Goal: Information Seeking & Learning: Learn about a topic

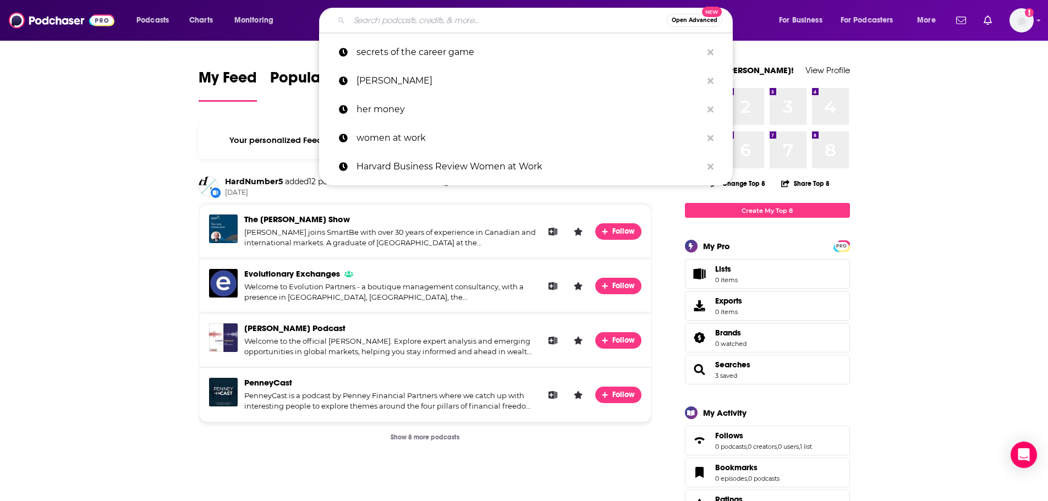
click at [475, 14] on input "Search podcasts, credits, & more..." at bounding box center [508, 21] width 318 height 18
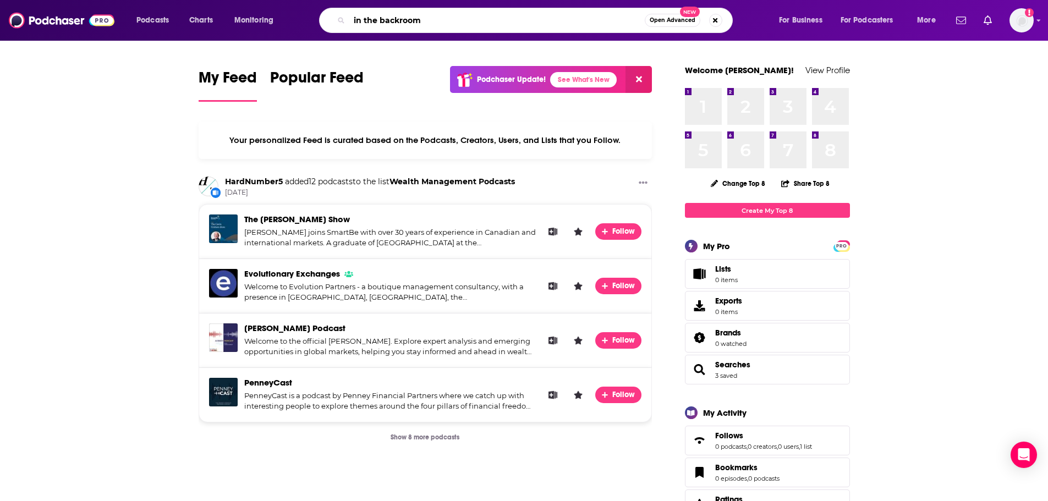
type input "in the backroom"
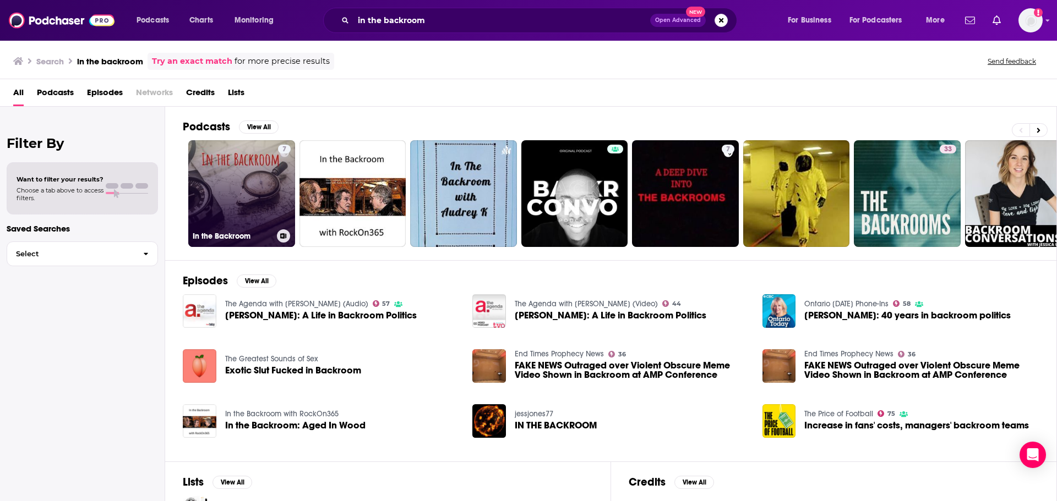
click at [254, 178] on link "7 In the Backroom" at bounding box center [241, 193] width 107 height 107
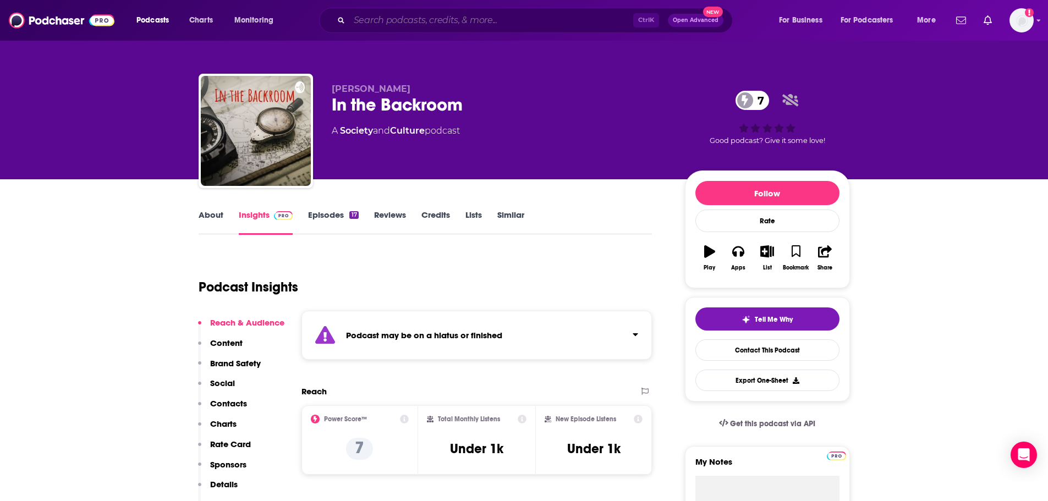
click at [435, 13] on input "Search podcasts, credits, & more..." at bounding box center [491, 21] width 284 height 18
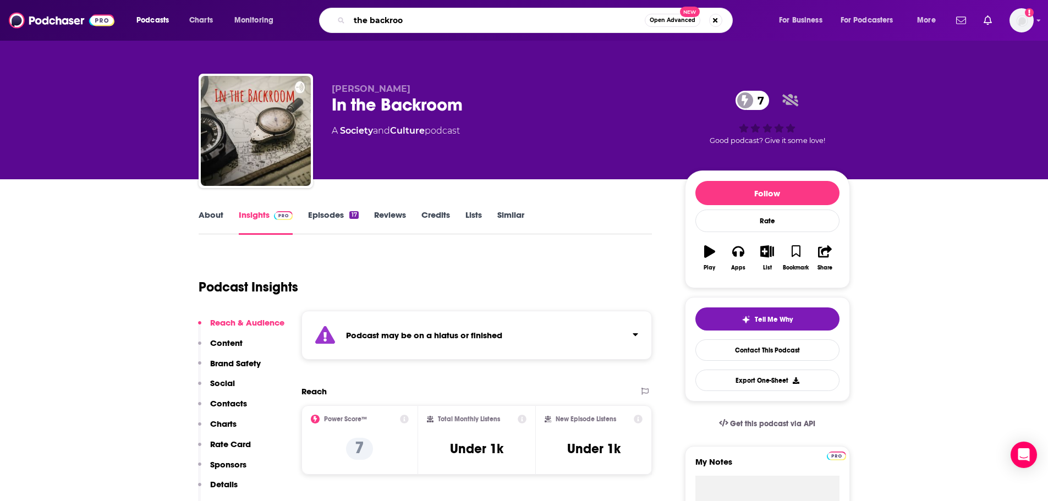
type input "the backroom"
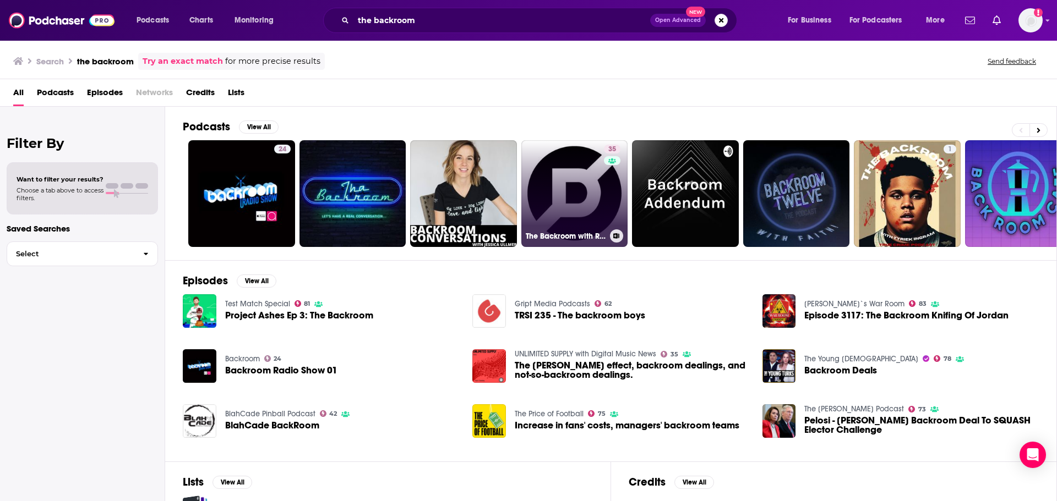
click at [566, 179] on link "35 The Backroom with Retail Dive" at bounding box center [574, 193] width 107 height 107
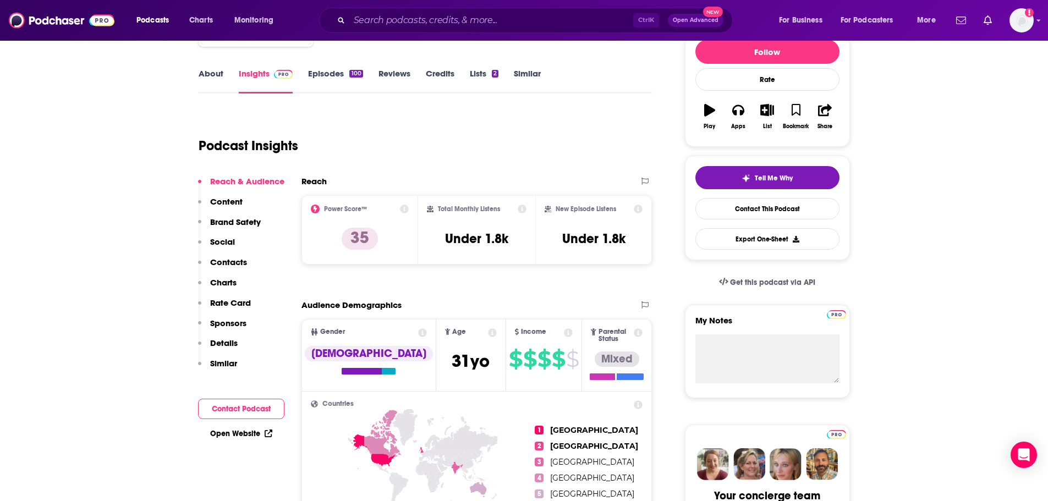
scroll to position [55, 0]
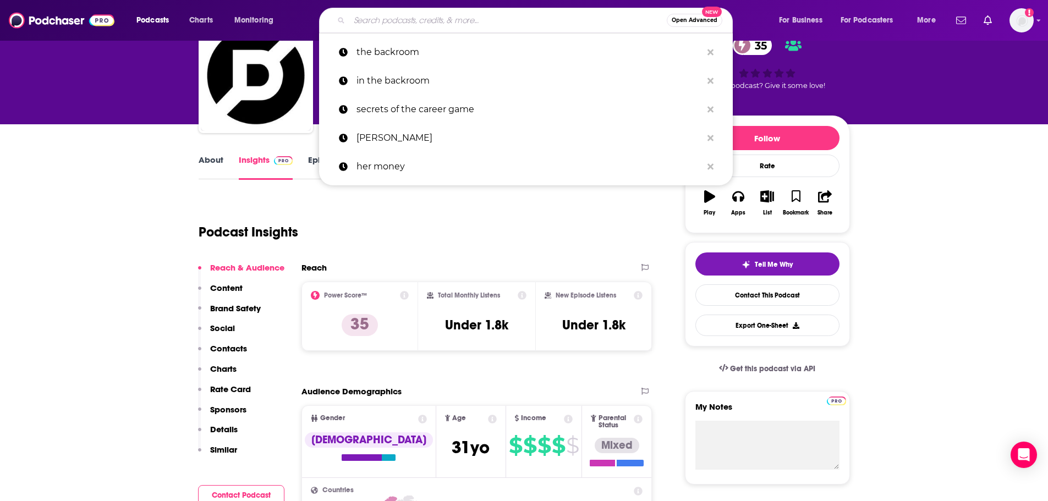
click at [449, 19] on input "Search podcasts, credits, & more..." at bounding box center [508, 21] width 318 height 18
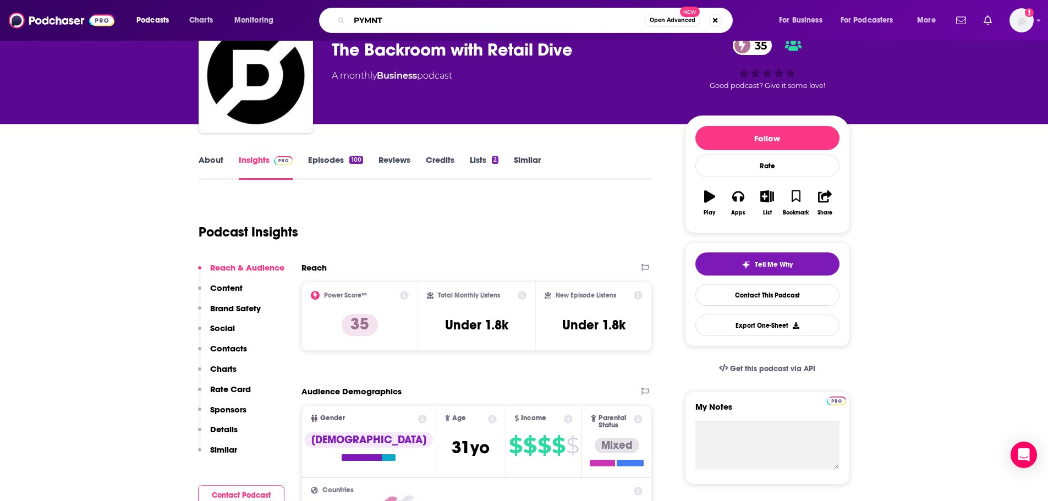
type input "PYMNTS"
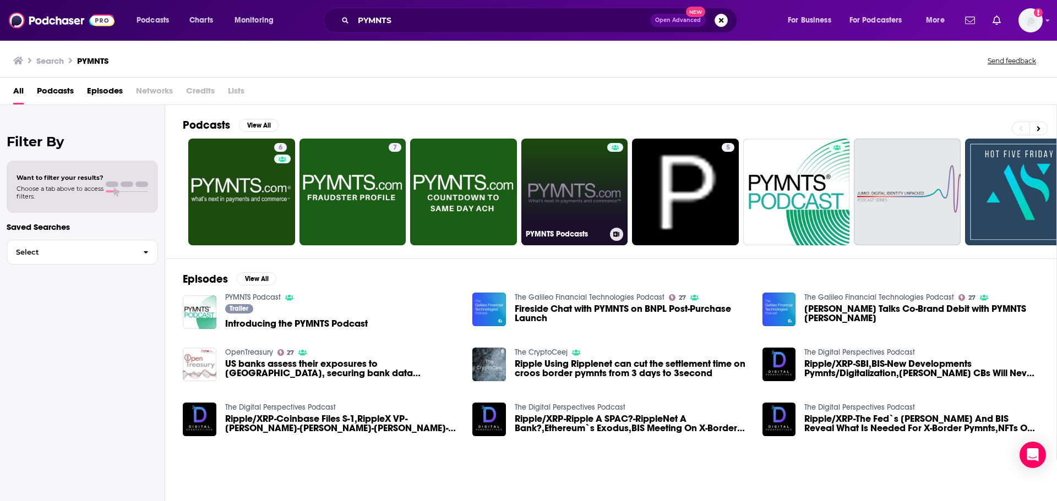
click at [534, 183] on link "PYMNTS Podcasts" at bounding box center [574, 192] width 107 height 107
